Goal: Task Accomplishment & Management: Use online tool/utility

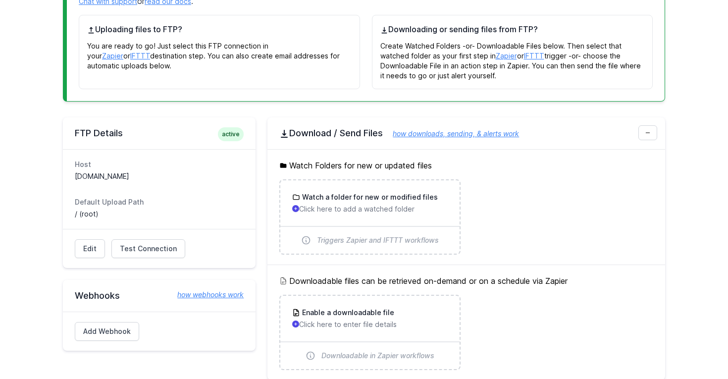
scroll to position [146, 0]
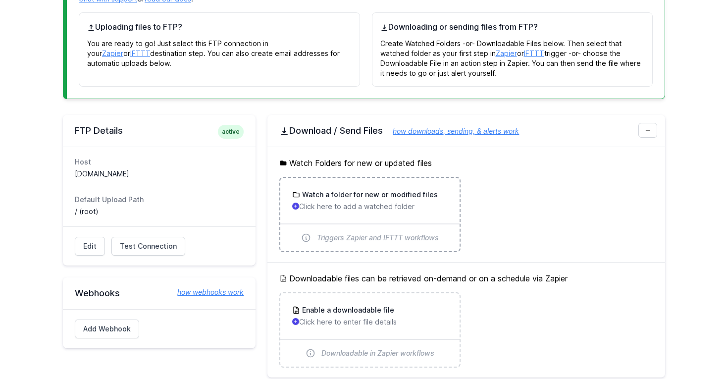
click at [366, 206] on p "Click here to add a watched folder" at bounding box center [369, 207] width 155 height 10
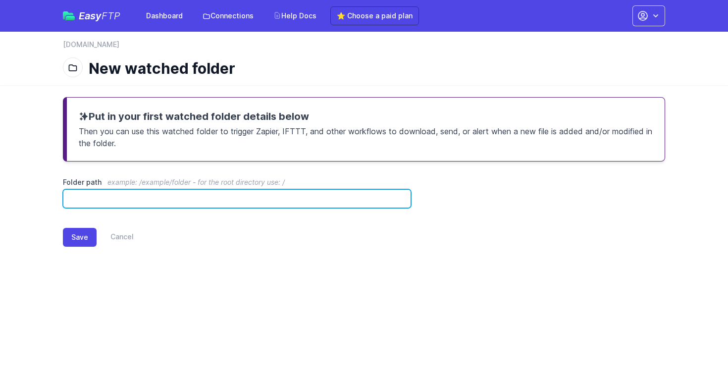
click at [209, 198] on input "Folder path example: /example/folder - for the root directory use: /" at bounding box center [237, 198] width 348 height 19
type input "*"
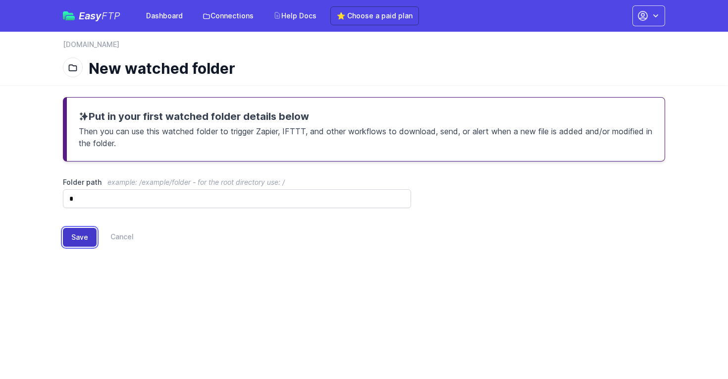
click at [74, 236] on button "Save" at bounding box center [80, 237] width 34 height 19
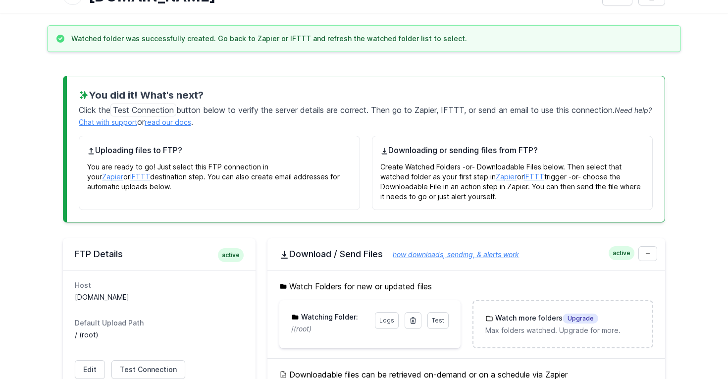
scroll to position [151, 0]
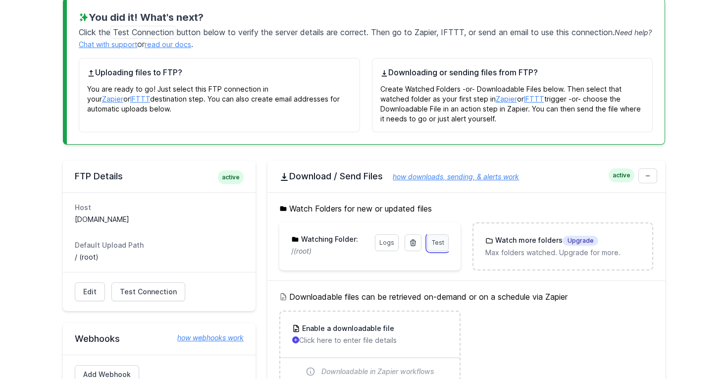
click at [433, 247] on link "Test" at bounding box center [438, 242] width 21 height 17
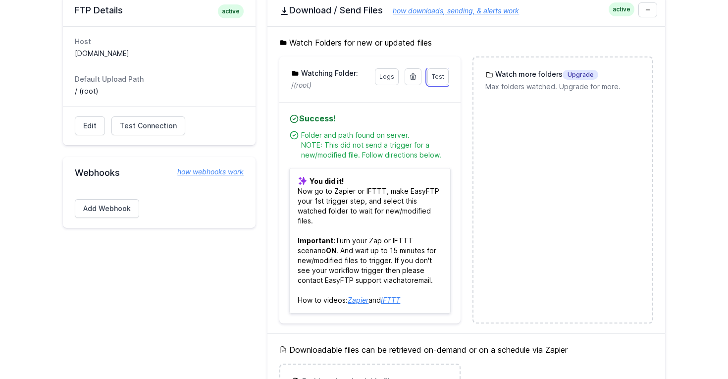
scroll to position [325, 0]
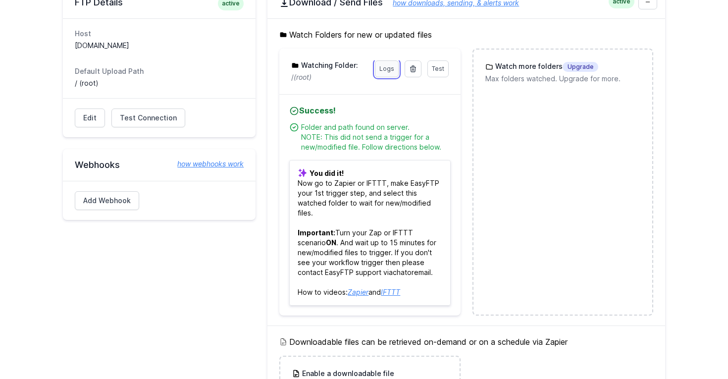
click at [387, 77] on link "Logs" at bounding box center [387, 68] width 24 height 17
